Goal: Task Accomplishment & Management: Manage account settings

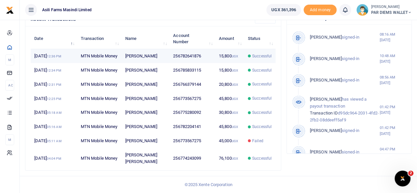
scroll to position [231, 0]
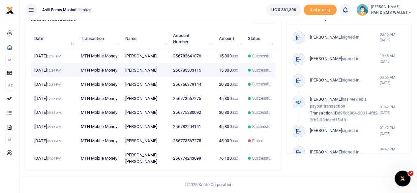
click at [168, 63] on td "Patrick Tumwesige" at bounding box center [145, 70] width 48 height 14
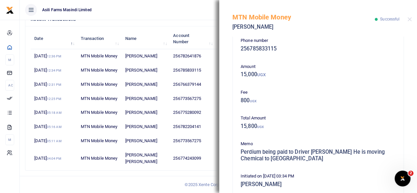
scroll to position [0, 0]
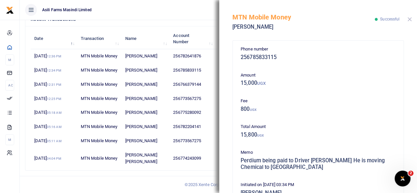
click at [410, 20] on button "Close" at bounding box center [410, 19] width 4 height 4
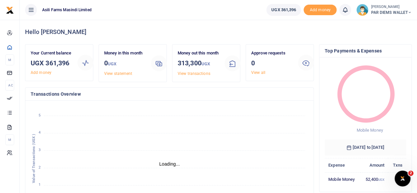
scroll to position [5, 5]
click at [391, 10] on span "PAR DIEMS WALLET" at bounding box center [391, 13] width 41 height 6
click at [389, 21] on link "Switch accounts" at bounding box center [386, 23] width 52 height 9
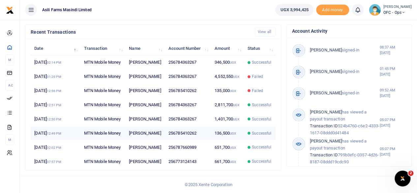
scroll to position [217, 0]
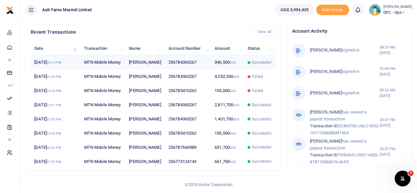
click at [146, 63] on td "Dickson Kakuru" at bounding box center [145, 62] width 40 height 14
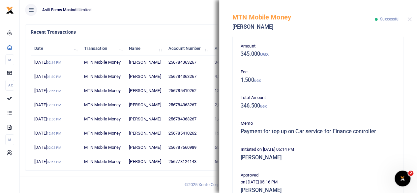
scroll to position [0, 0]
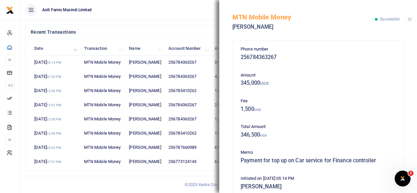
click at [410, 20] on button "Close" at bounding box center [410, 19] width 4 height 4
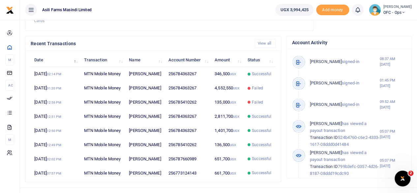
scroll to position [184, 0]
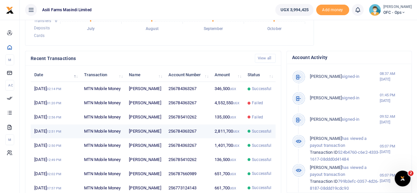
click at [182, 139] on td "256784363267" at bounding box center [188, 131] width 46 height 14
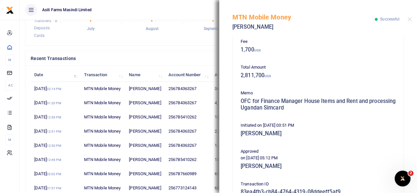
scroll to position [0, 0]
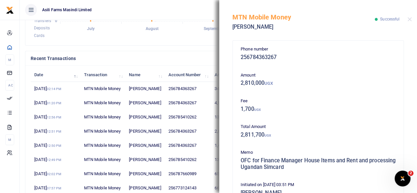
click at [167, 9] on ul "Asili Farms Masindi Limited" at bounding box center [145, 10] width 250 height 20
click at [410, 20] on button "Close" at bounding box center [410, 19] width 4 height 4
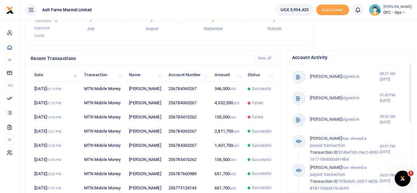
click at [410, 9] on small "[PERSON_NAME]" at bounding box center [398, 7] width 28 height 6
click at [383, 26] on link "Switch accounts" at bounding box center [382, 23] width 52 height 9
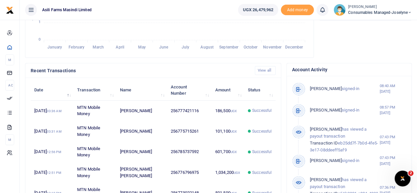
scroll to position [11, 0]
